Goal: Book appointment/travel/reservation

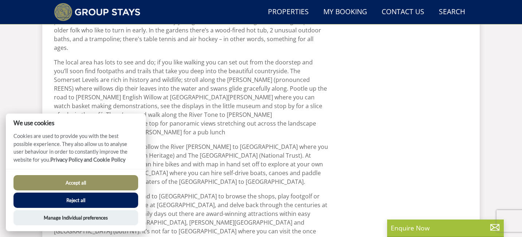
scroll to position [450, 0]
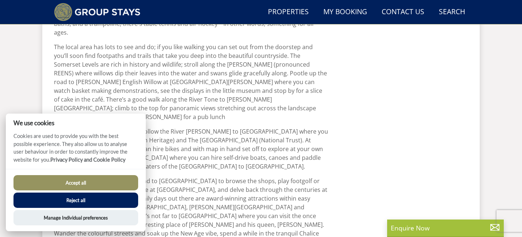
click at [120, 182] on button "Accept all" at bounding box center [75, 182] width 125 height 15
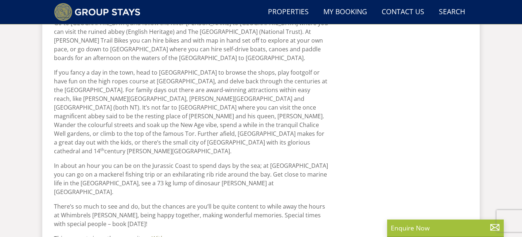
scroll to position [644, 0]
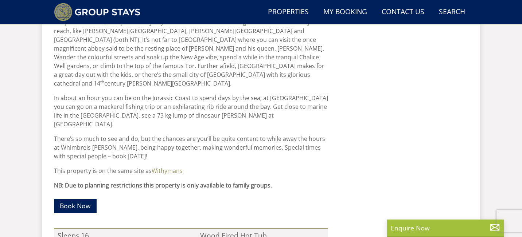
scroll to position [633, 0]
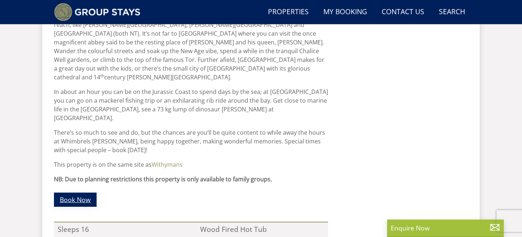
click at [75, 193] on link "Book Now" at bounding box center [75, 200] width 43 height 14
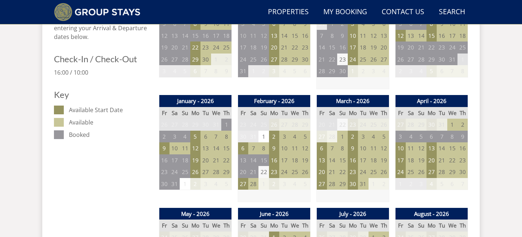
scroll to position [452, 0]
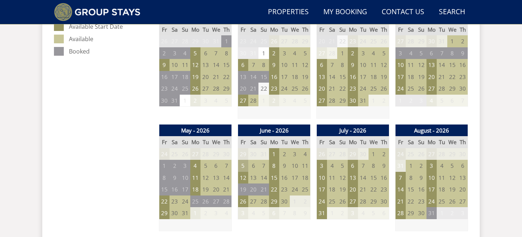
click at [242, 160] on td "5" at bounding box center [243, 166] width 10 height 12
